Goal: Transaction & Acquisition: Obtain resource

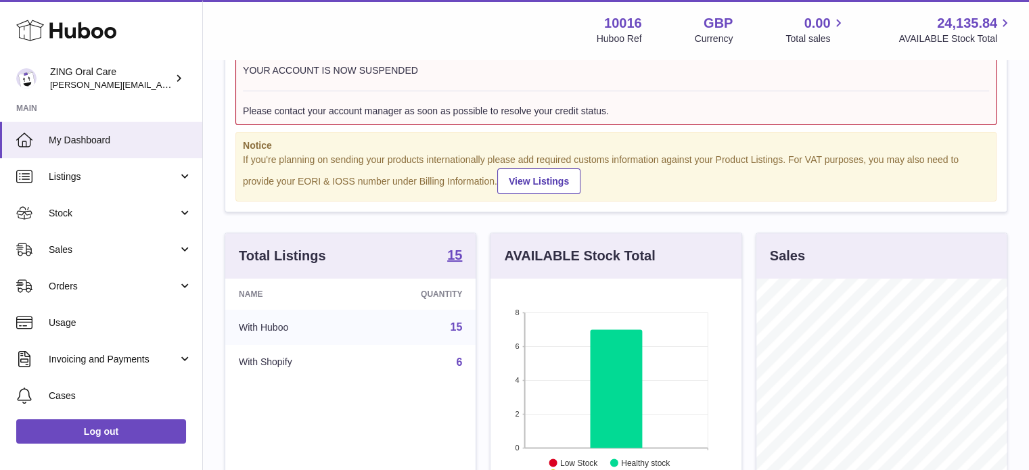
scroll to position [135, 0]
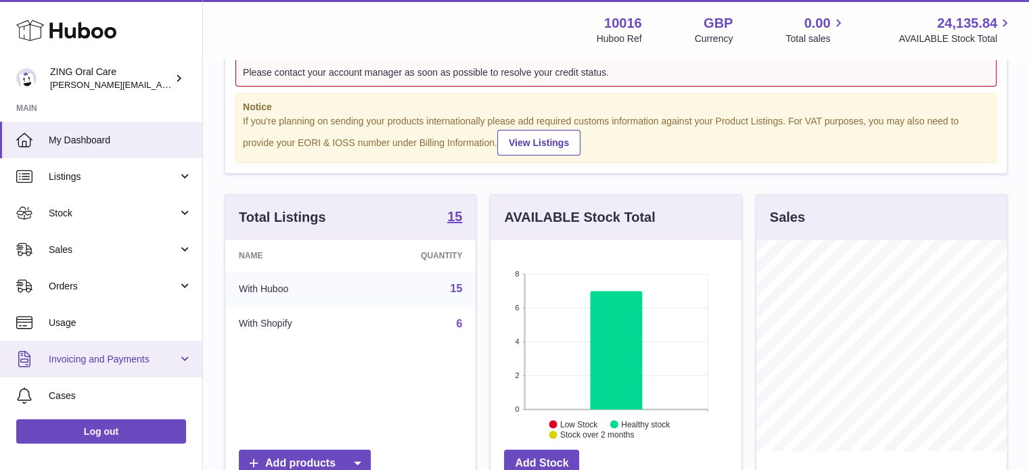
click at [135, 355] on span "Invoicing and Payments" at bounding box center [113, 359] width 129 height 13
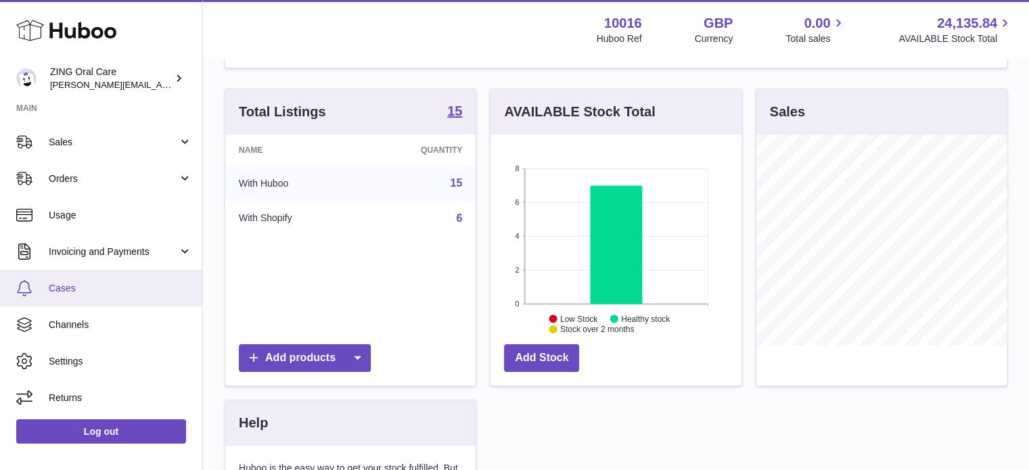
scroll to position [271, 0]
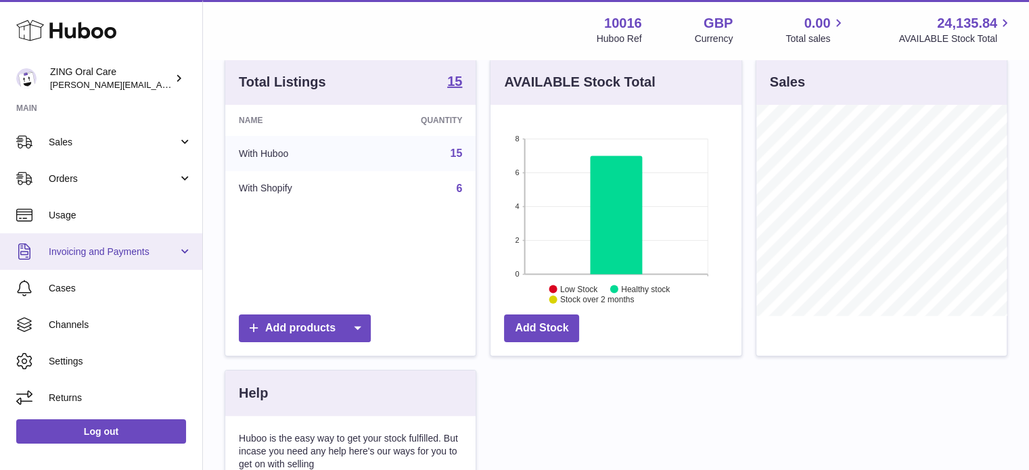
click at [181, 248] on link "Invoicing and Payments" at bounding box center [101, 251] width 202 height 37
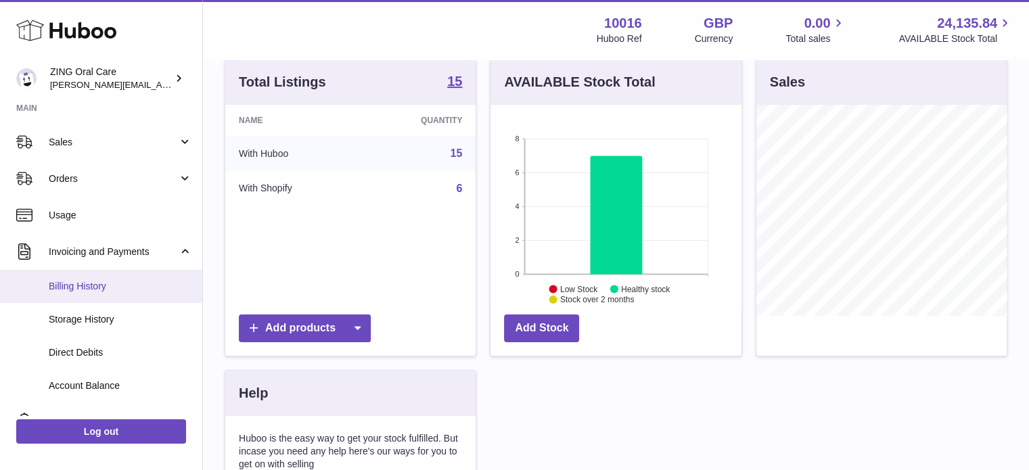
click at [78, 289] on span "Billing History" at bounding box center [120, 286] width 143 height 13
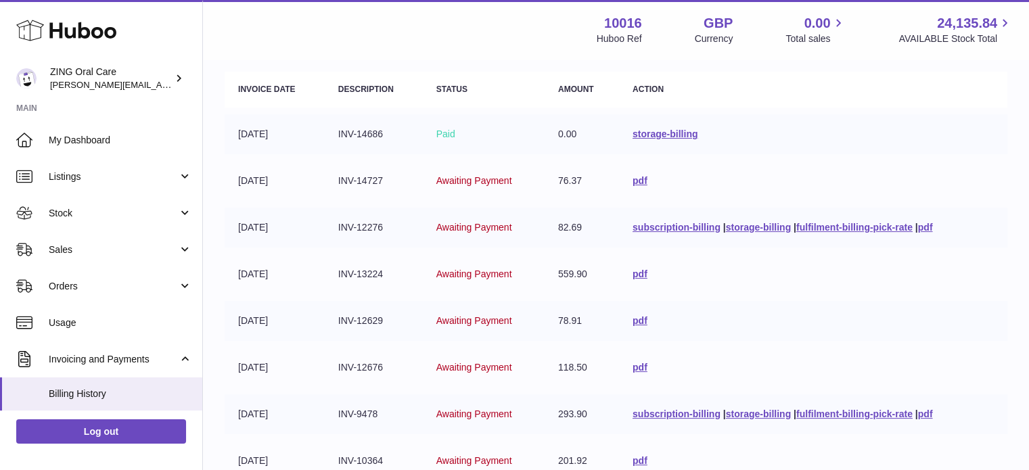
scroll to position [135, 0]
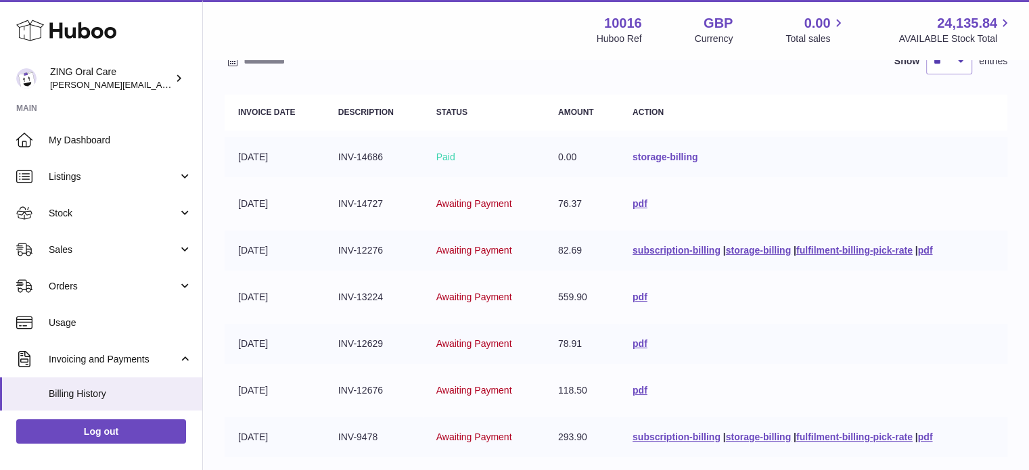
click at [667, 157] on link "storage-billing" at bounding box center [665, 157] width 65 height 11
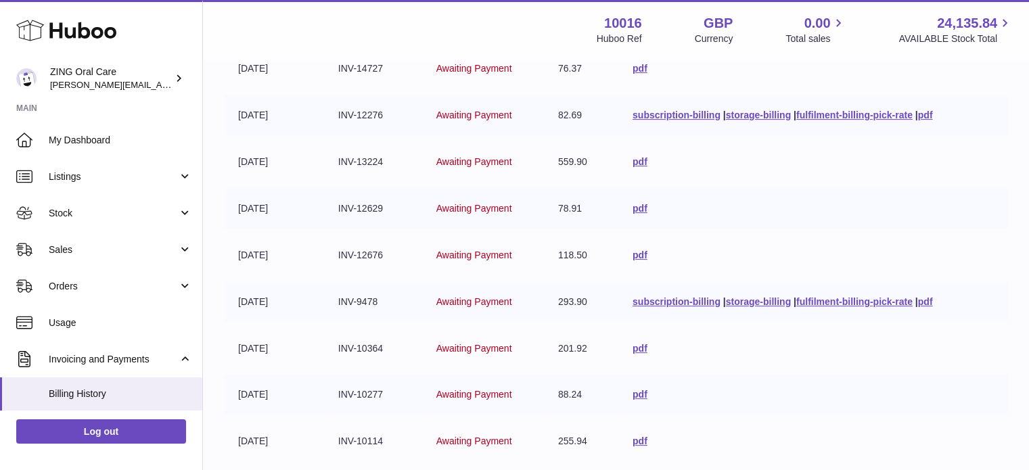
scroll to position [203, 0]
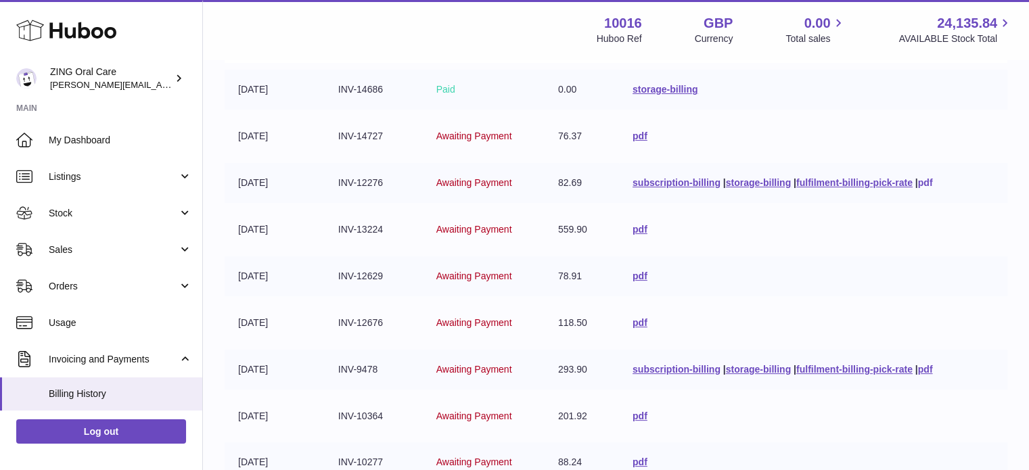
click at [933, 180] on link "pdf" at bounding box center [925, 182] width 15 height 11
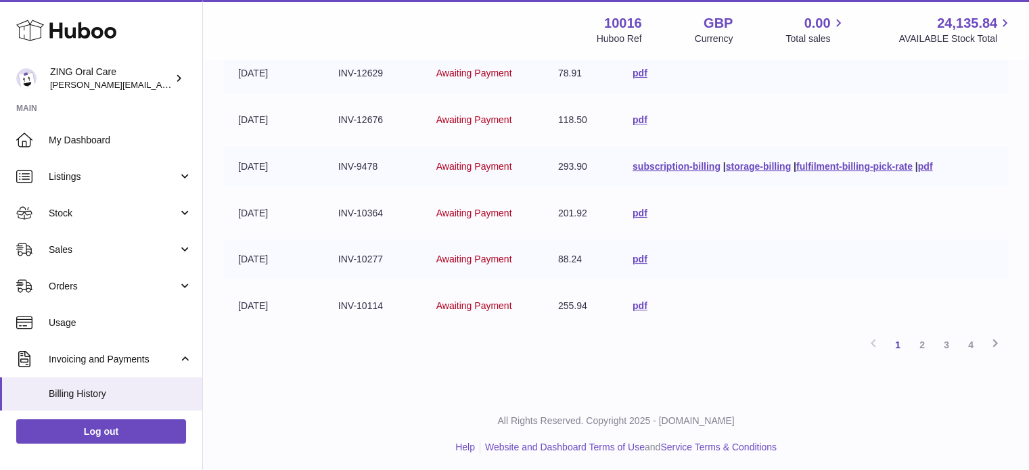
scroll to position [406, 0]
click at [922, 338] on link "2" at bounding box center [922, 345] width 24 height 24
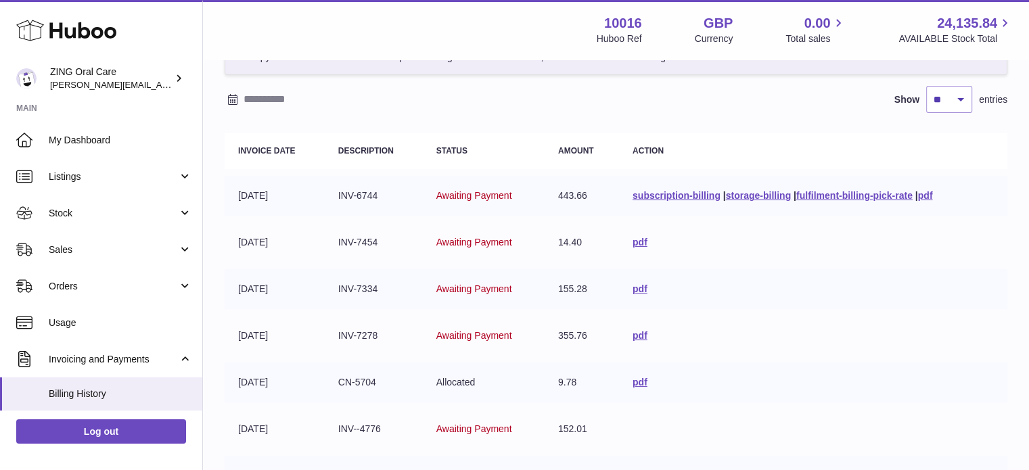
scroll to position [61, 0]
